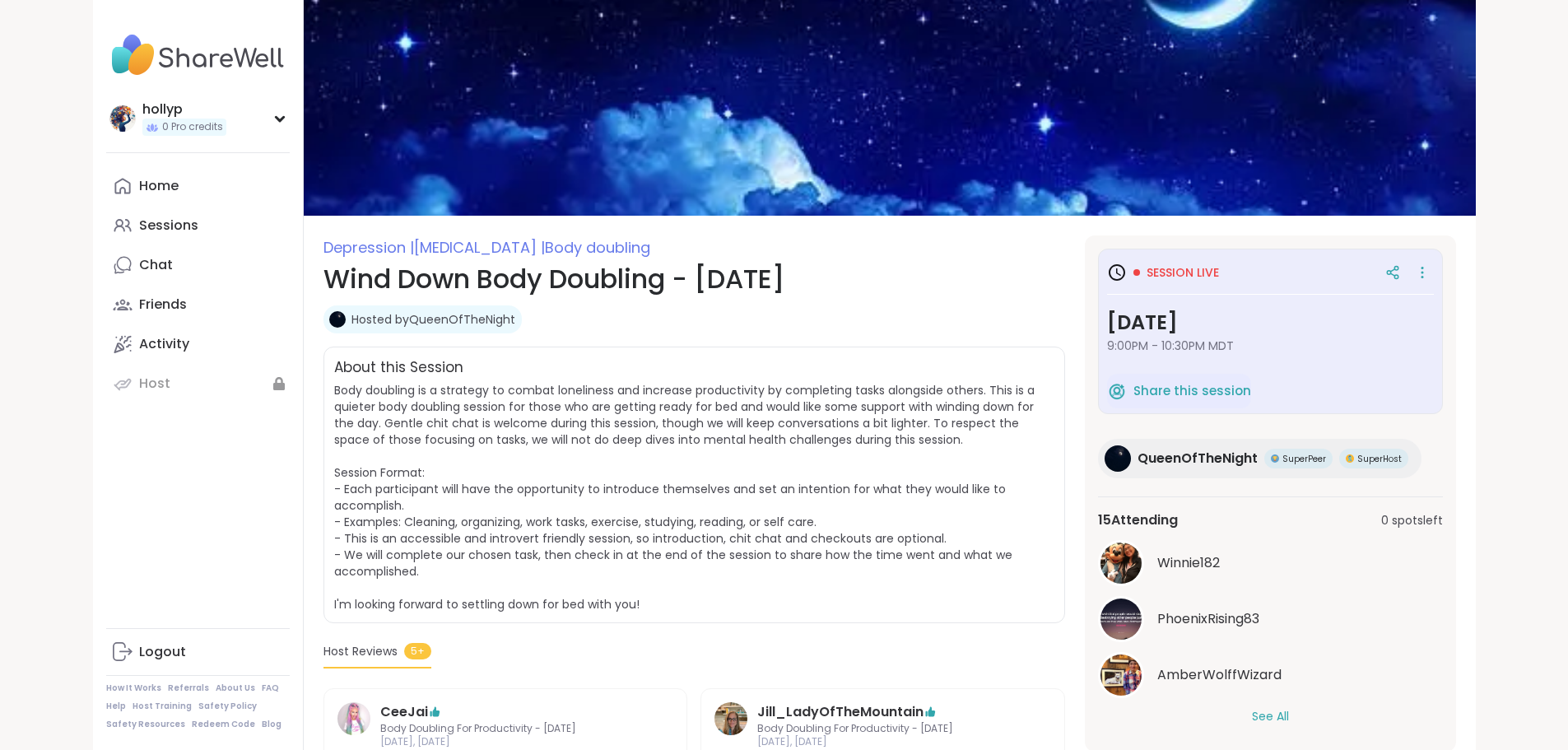
click at [1128, 282] on icon at bounding box center [1117, 273] width 19 height 19
click at [1431, 283] on icon at bounding box center [1422, 273] width 17 height 23
click at [1058, 293] on h1 "Wind Down Body Doubling - [DATE]" at bounding box center [694, 279] width 742 height 40
click at [192, 139] on div "hollyp 0 Pro credits" at bounding box center [198, 118] width 183 height 42
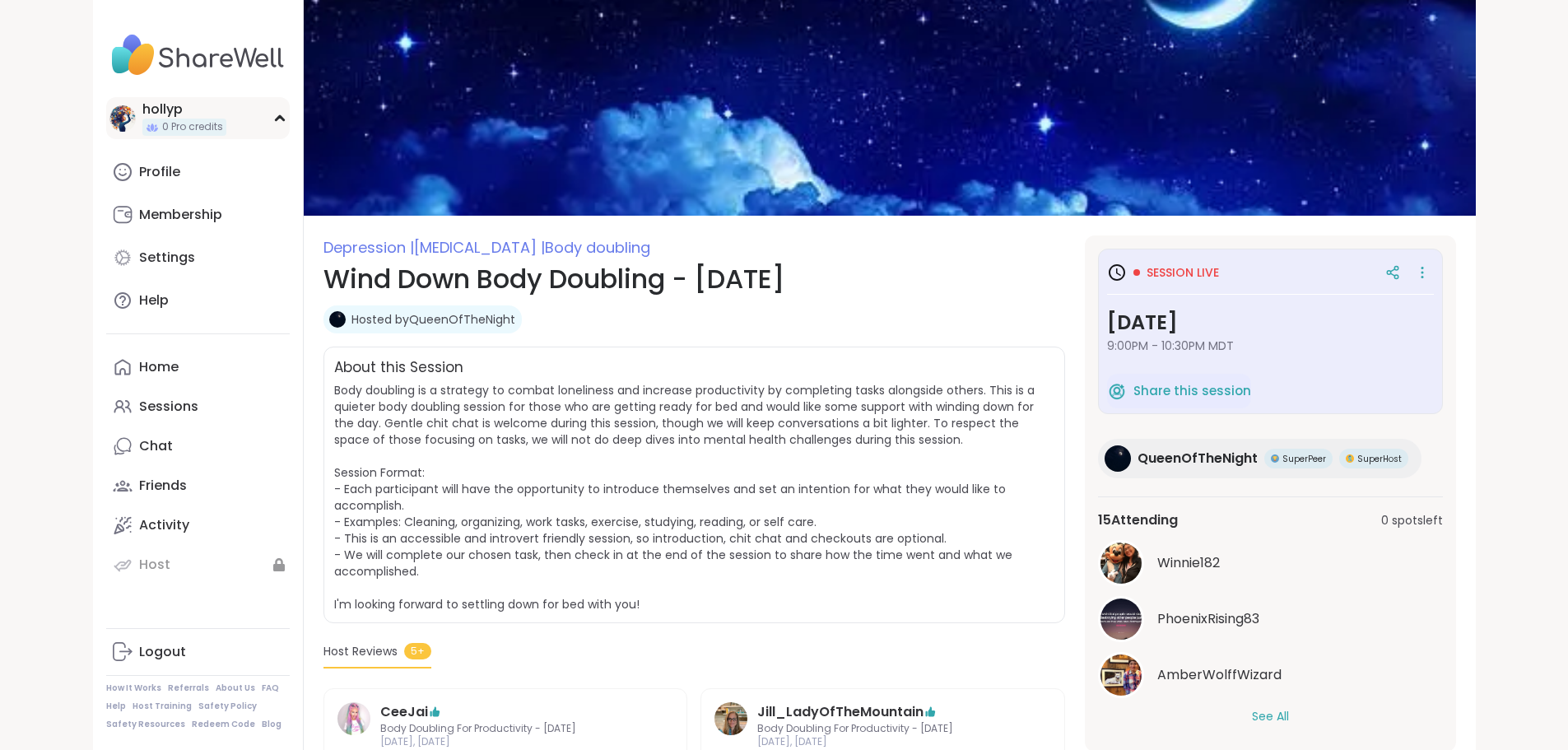
click at [192, 139] on div "hollyp 0 Pro credits" at bounding box center [198, 118] width 183 height 42
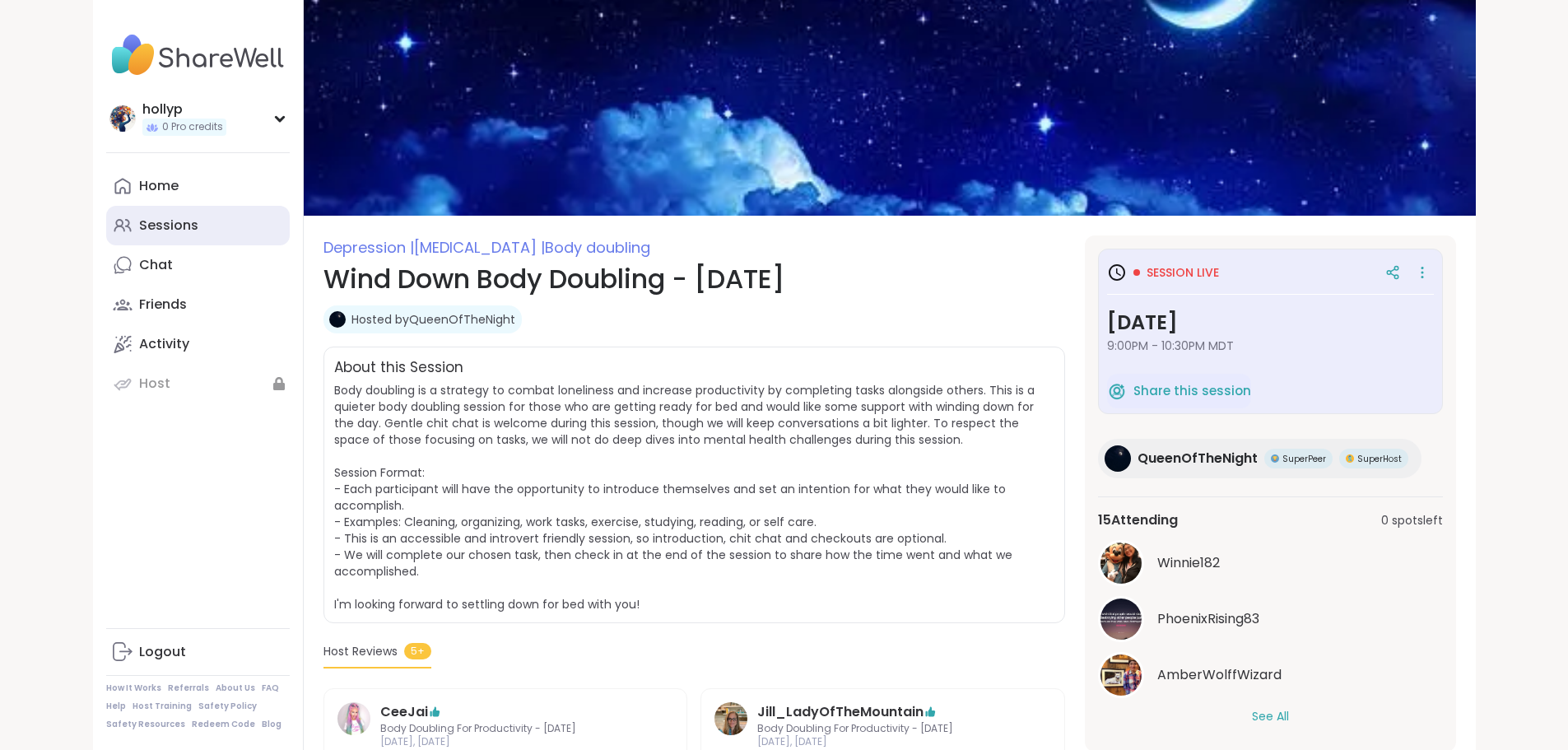
click at [139, 235] on div "Sessions" at bounding box center [169, 225] width 59 height 19
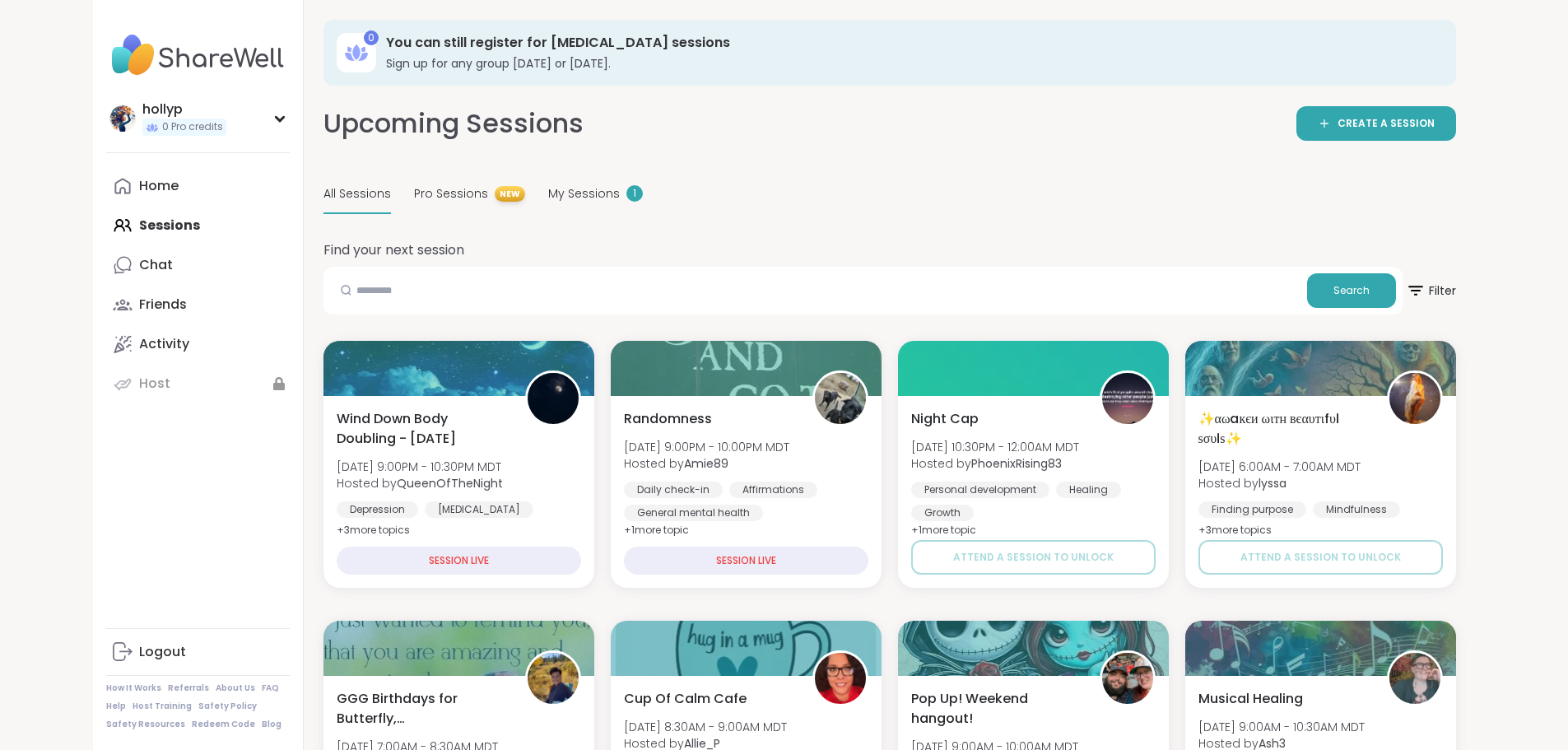
click at [343, 54] on icon at bounding box center [356, 53] width 26 height 26
click at [436, 45] on h3 "You can still register for [MEDICAL_DATA] sessions" at bounding box center [909, 43] width 1048 height 19
click at [542, 67] on div "You can still register for [MEDICAL_DATA] sessions Sign up for any group [DATE]…" at bounding box center [909, 53] width 1048 height 38
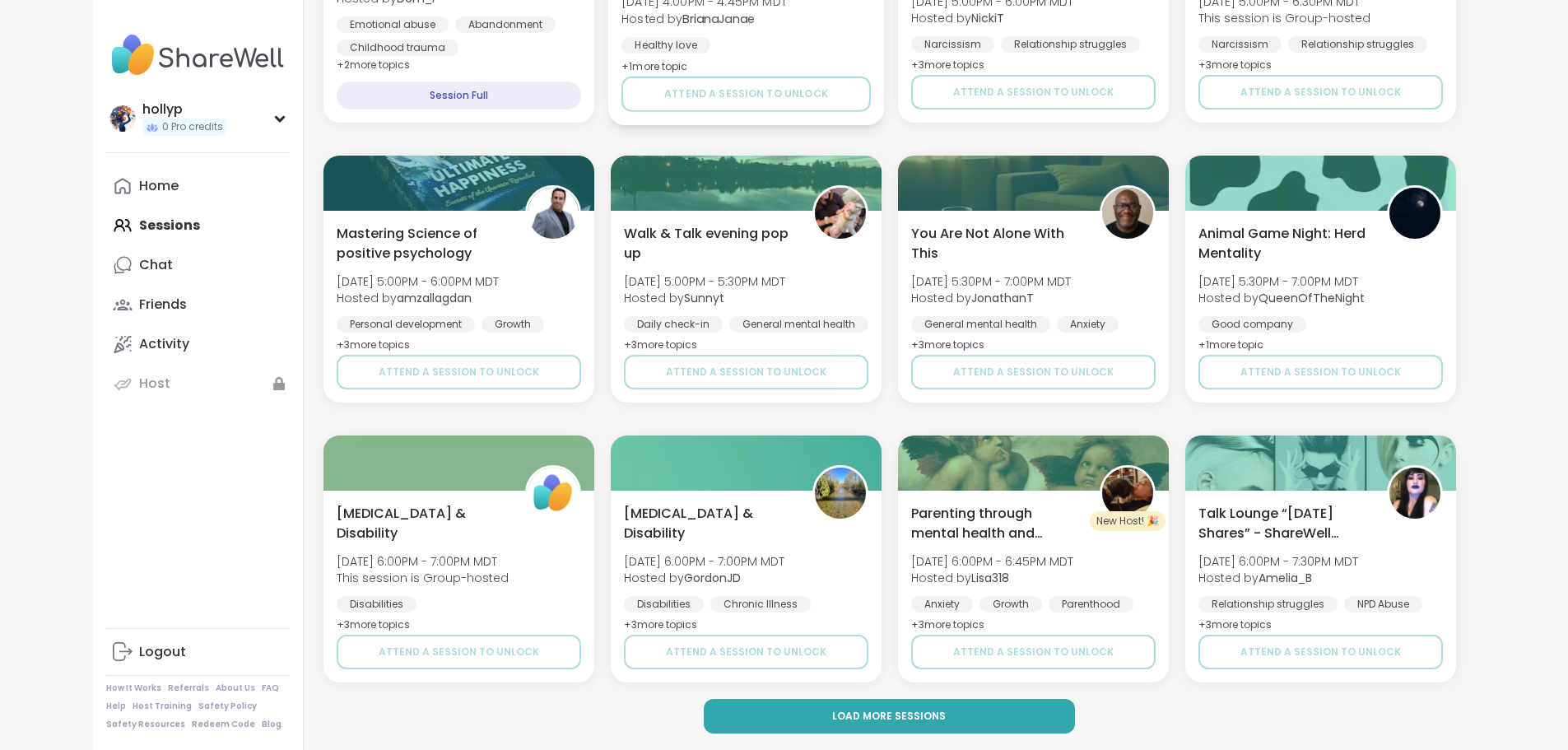
scroll to position [2278, 0]
click at [939, 722] on span "Load more sessions" at bounding box center [889, 715] width 114 height 15
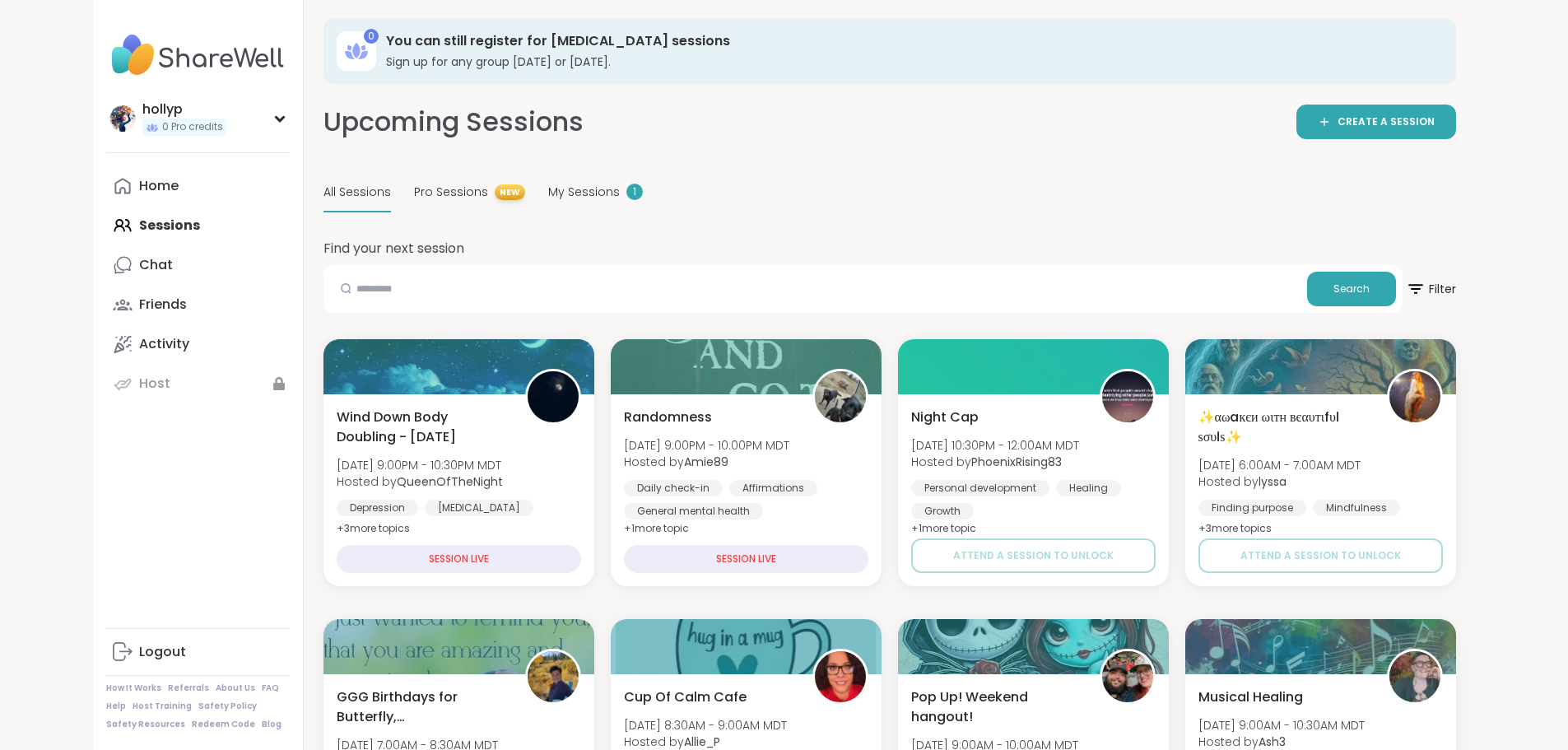
scroll to position [0, 0]
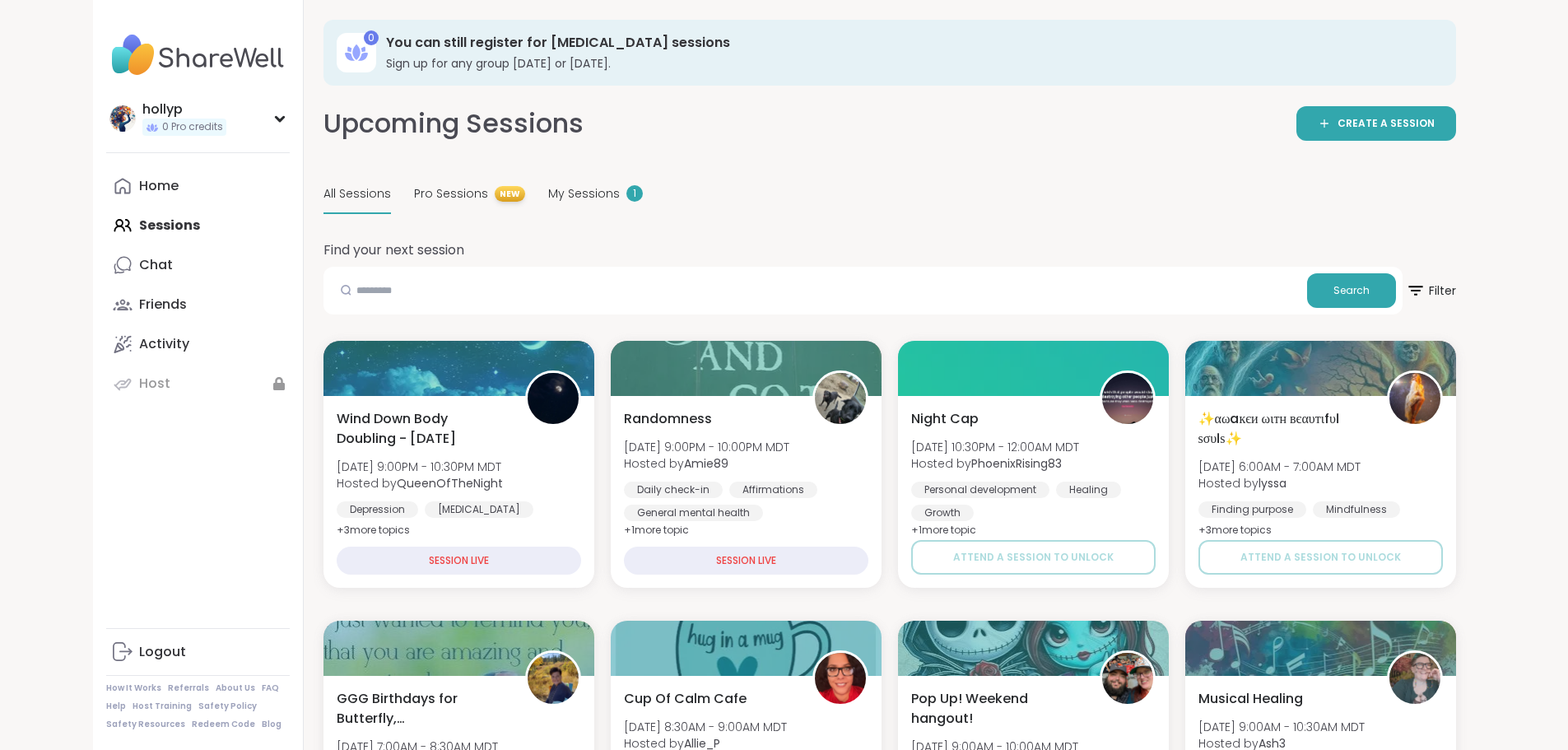
click at [897, 214] on div "All Sessions Pro Sessions NEW My Sessions 1" at bounding box center [890, 195] width 1132 height 39
